Goal: Information Seeking & Learning: Find specific fact

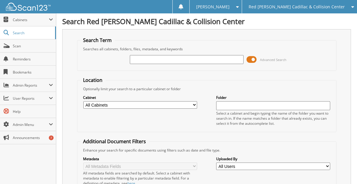
click at [145, 59] on input "text" at bounding box center [187, 59] width 114 height 9
type input "226323"
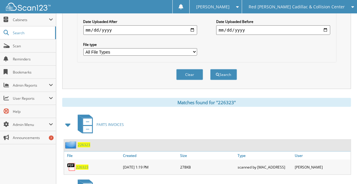
scroll to position [208, 0]
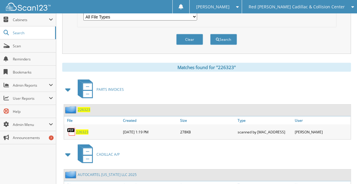
click at [85, 129] on span "226323" at bounding box center [82, 131] width 12 height 5
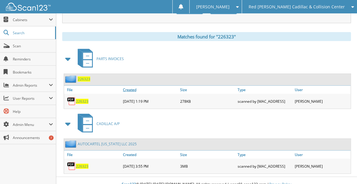
scroll to position [243, 0]
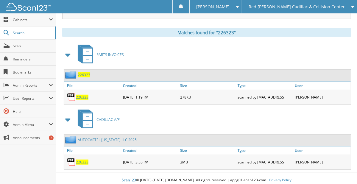
click at [85, 159] on span "226323" at bounding box center [82, 161] width 12 height 5
click at [29, 30] on span "Search" at bounding box center [32, 32] width 39 height 5
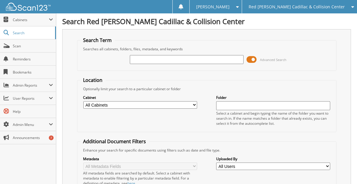
click at [140, 56] on input "text" at bounding box center [187, 59] width 114 height 9
type input "226431"
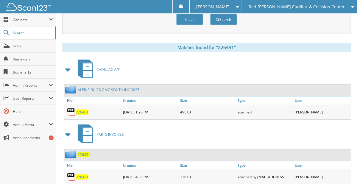
scroll to position [238, 0]
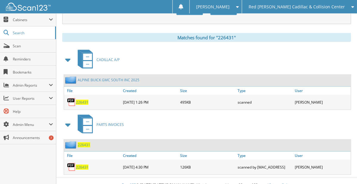
click at [83, 100] on span "226431" at bounding box center [82, 102] width 12 height 5
click at [26, 33] on span "Search" at bounding box center [32, 32] width 39 height 5
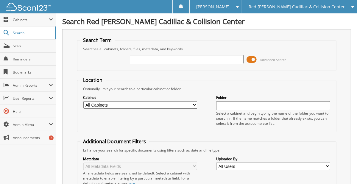
click at [136, 59] on input "text" at bounding box center [187, 59] width 114 height 9
type input "226549"
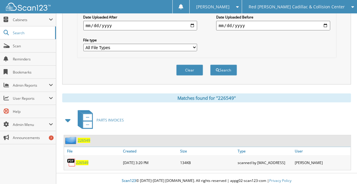
scroll to position [178, 0]
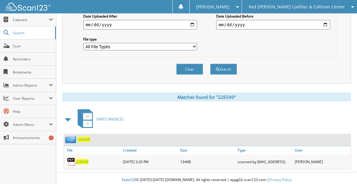
click at [86, 159] on span "226549" at bounding box center [82, 161] width 12 height 5
click at [179, 58] on div "Clear Search" at bounding box center [206, 69] width 259 height 24
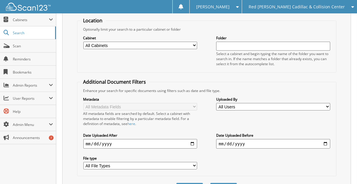
scroll to position [30, 0]
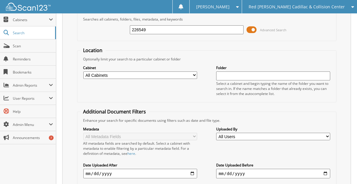
drag, startPoint x: 149, startPoint y: 30, endPoint x: 104, endPoint y: 26, distance: 45.8
click at [104, 26] on div "226549 Advanced Search" at bounding box center [206, 30] width 252 height 16
type input "226320"
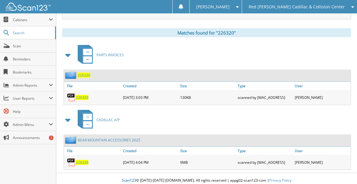
scroll to position [243, 0]
click at [83, 159] on span "226320" at bounding box center [82, 161] width 12 height 5
